Goal: Task Accomplishment & Management: Use online tool/utility

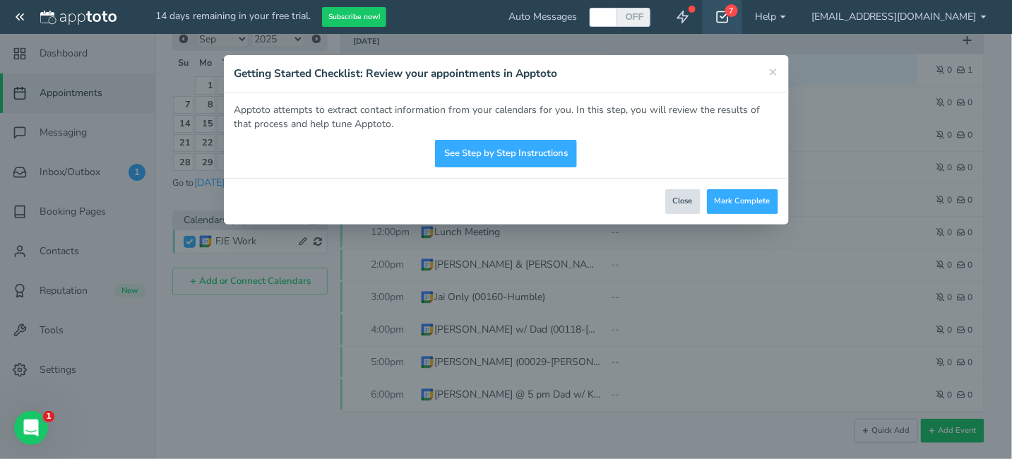
click at [678, 197] on button "Close" at bounding box center [682, 201] width 35 height 25
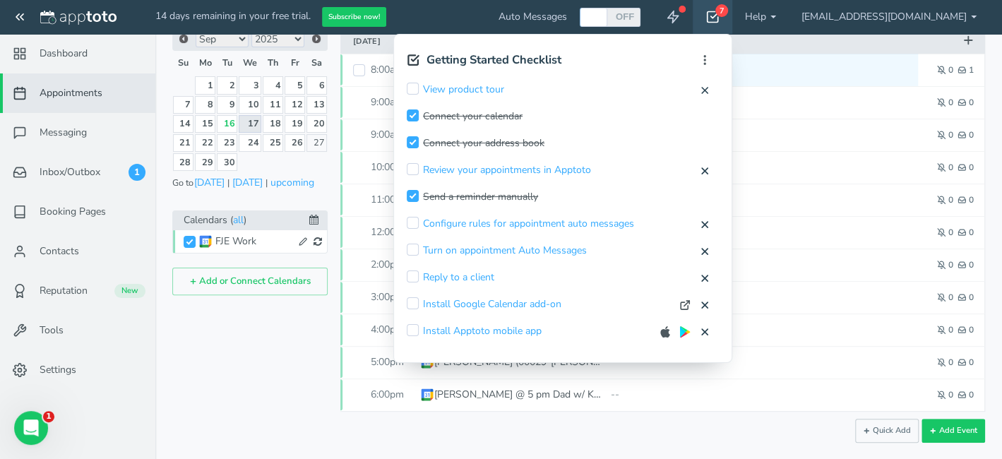
click at [253, 117] on link "17" at bounding box center [250, 124] width 23 height 18
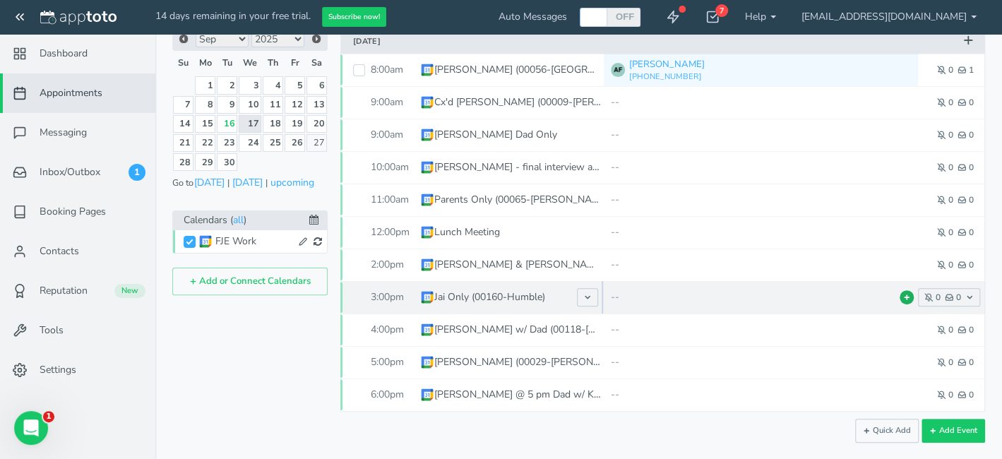
click at [906, 297] on use at bounding box center [906, 297] width 4 height 4
type input "Jai Only (00160-Humble)"
type input "3:00pm"
type input "4:00pm"
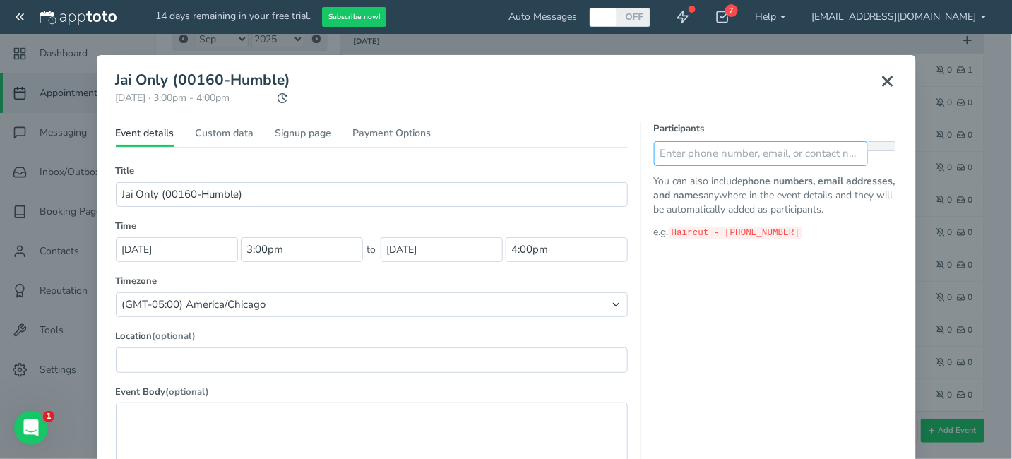
click at [695, 162] on input "text" at bounding box center [761, 153] width 215 height 25
paste input "[PHONE_NUMBER]"
type input "[PHONE_NUMBER] Dad"
click at [884, 155] on button at bounding box center [882, 153] width 28 height 25
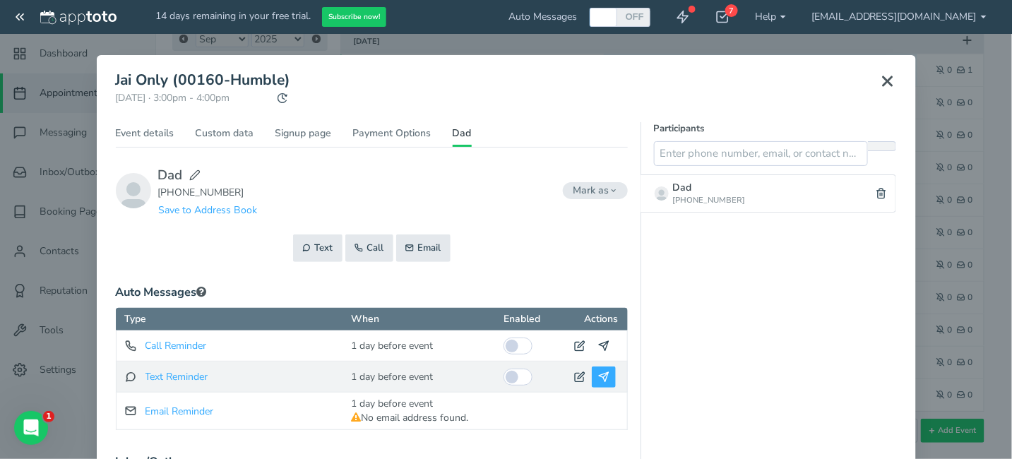
click at [600, 378] on use at bounding box center [603, 376] width 9 height 9
